Goal: Navigation & Orientation: Go to known website

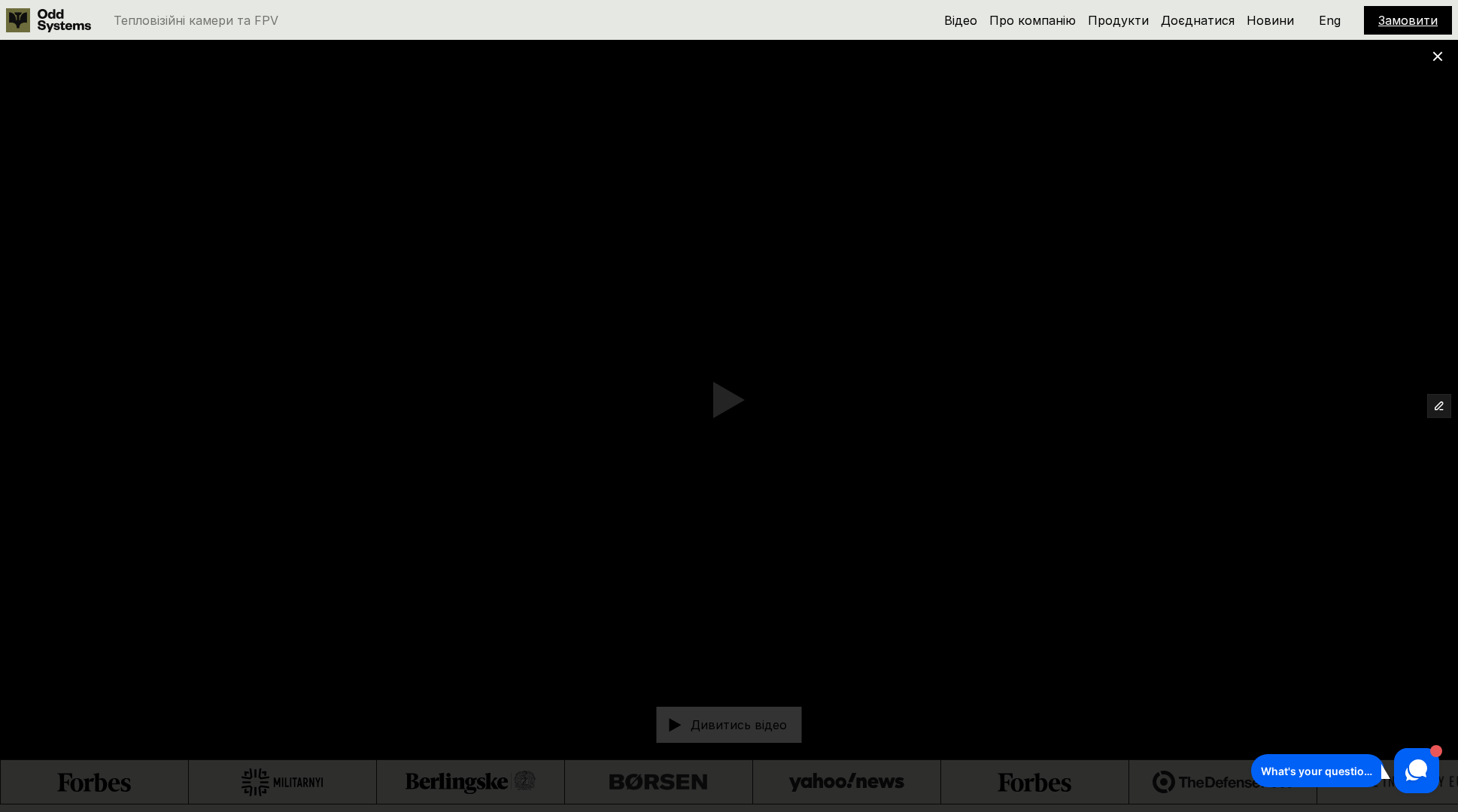
click at [1443, 59] on div at bounding box center [729, 406] width 1458 height 812
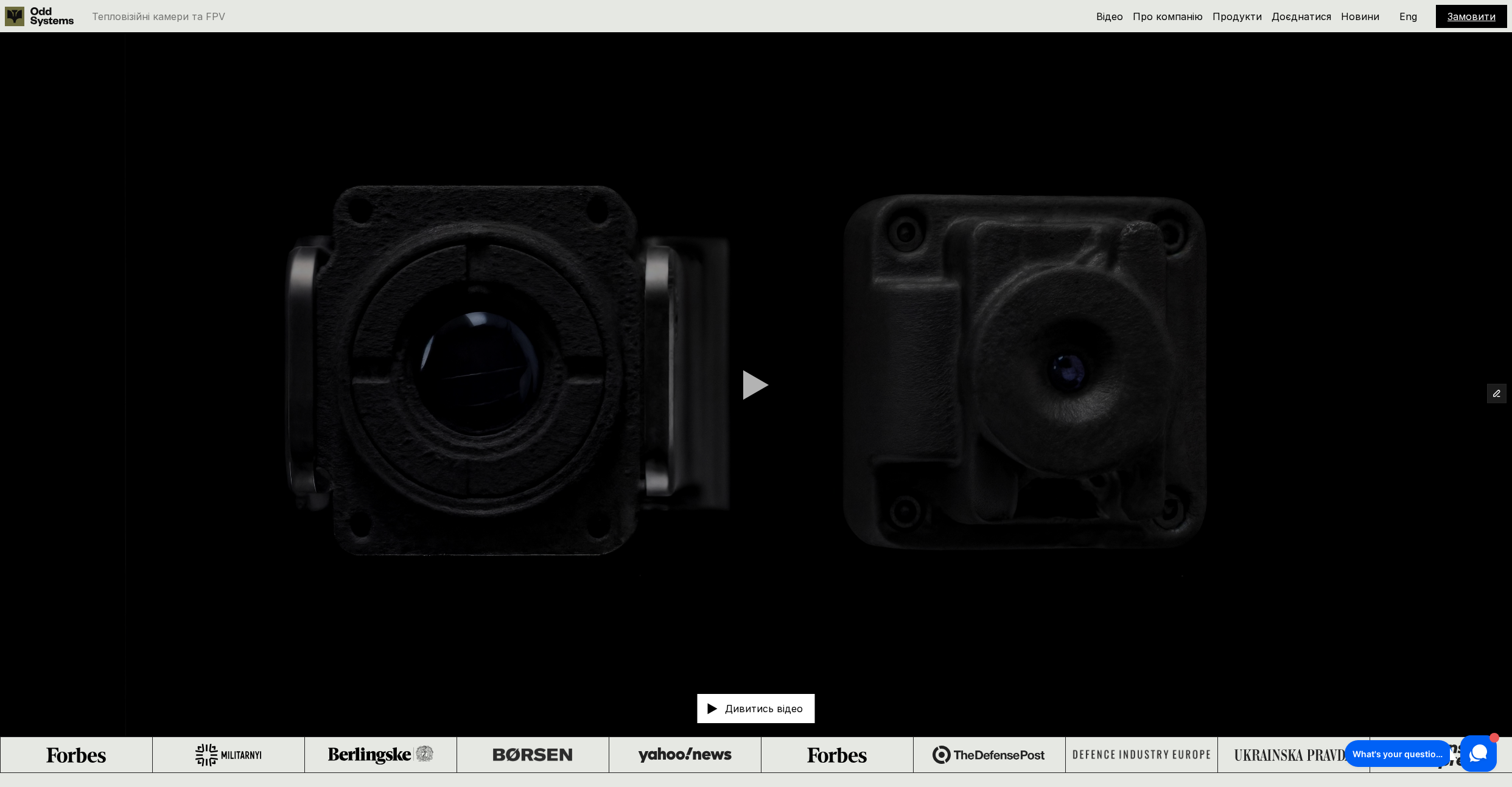
click at [754, 382] on div at bounding box center [755, 385] width 26 height 30
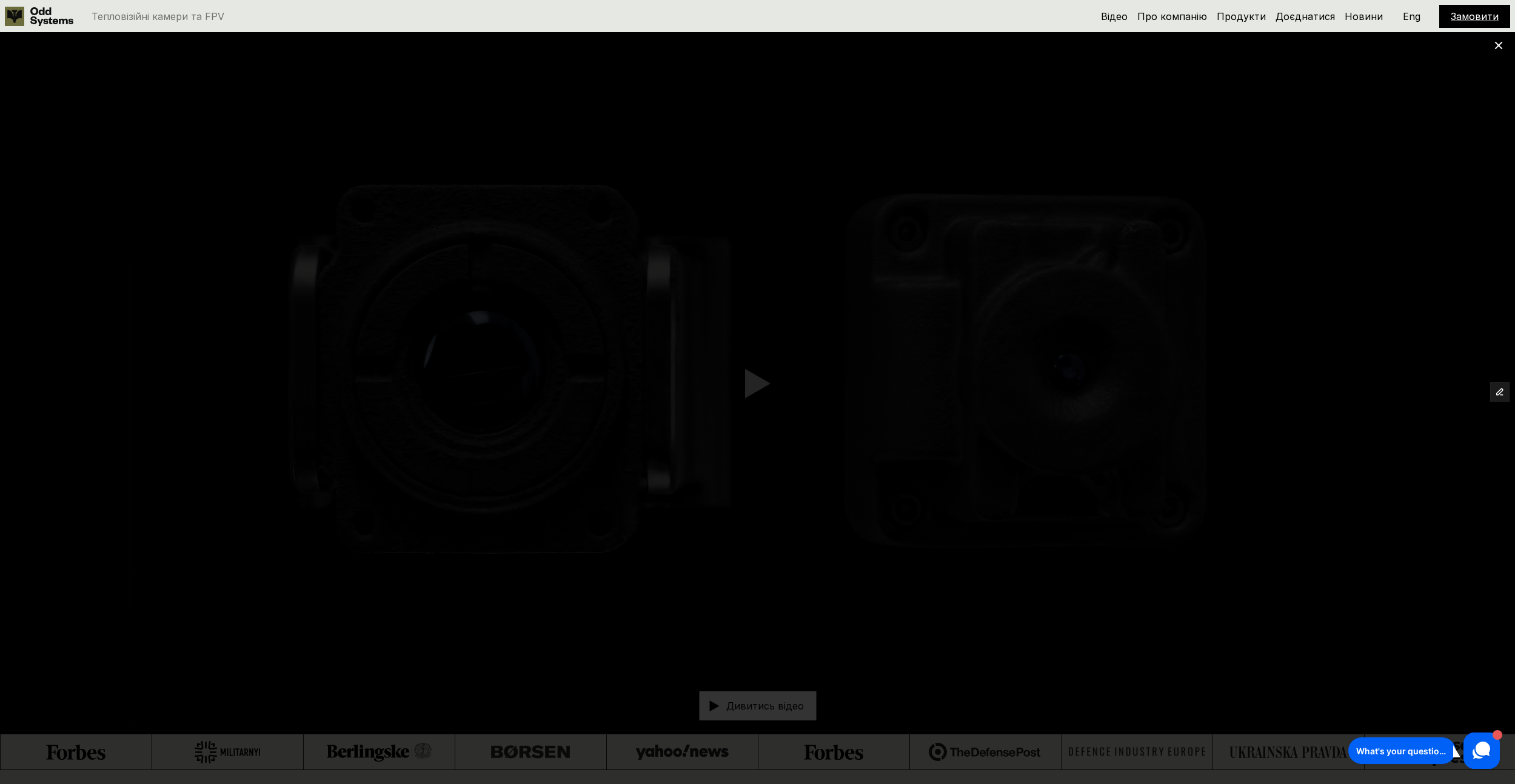
click at [1415, 174] on div at bounding box center [758, 392] width 1515 height 784
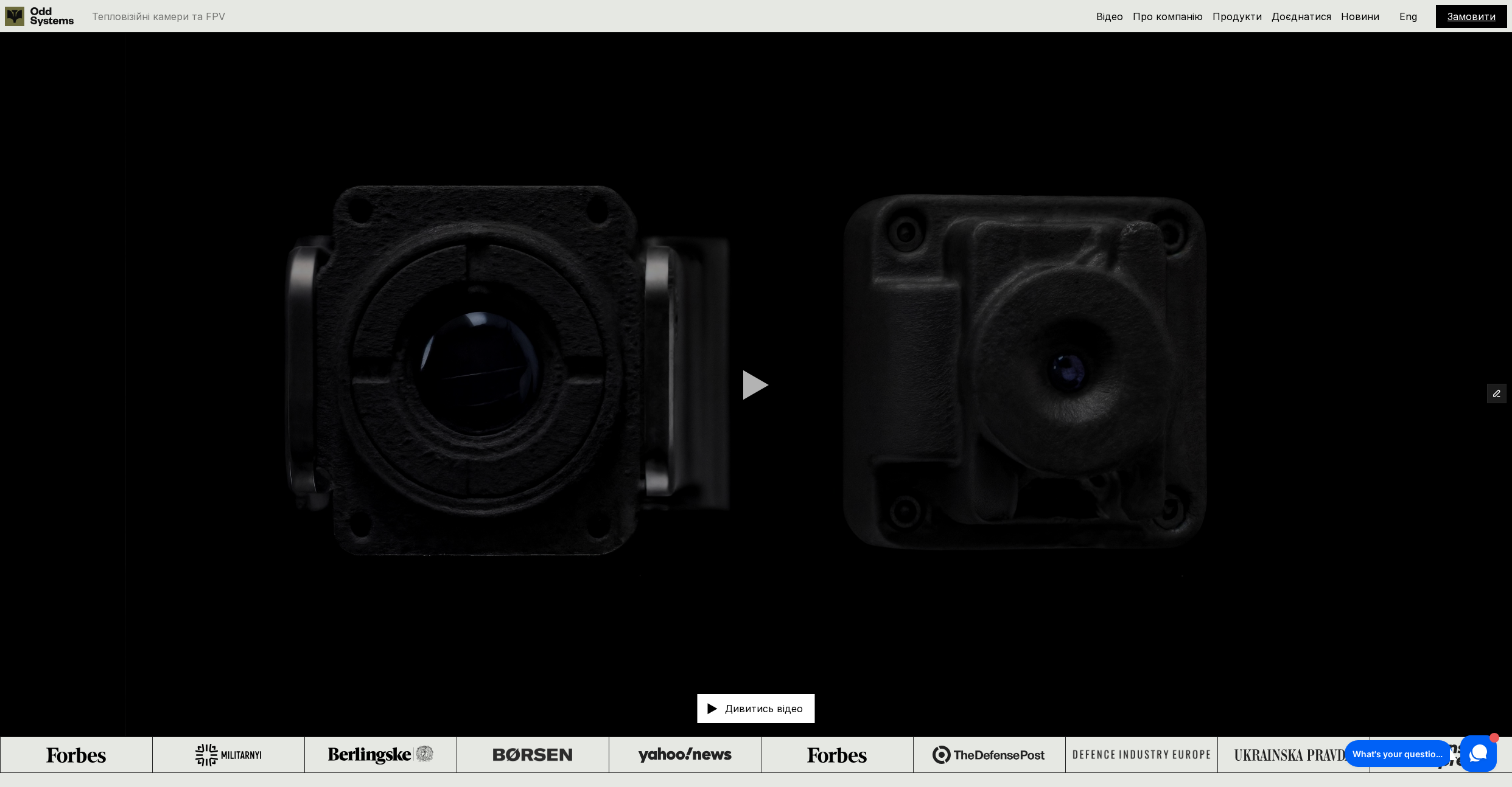
click at [760, 384] on div at bounding box center [755, 385] width 26 height 30
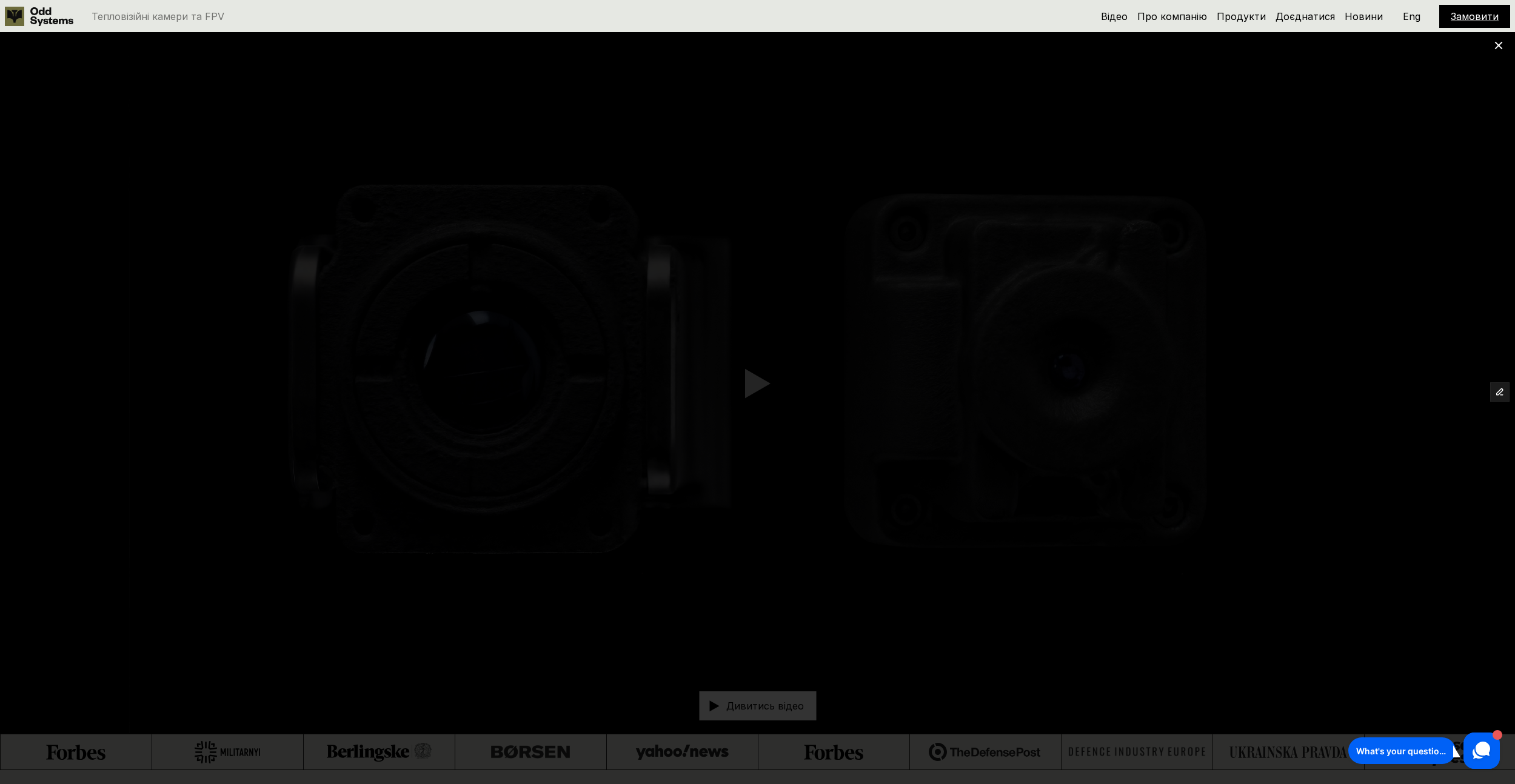
click at [1501, 46] on icon at bounding box center [1498, 45] width 8 height 8
